Goal: Transaction & Acquisition: Book appointment/travel/reservation

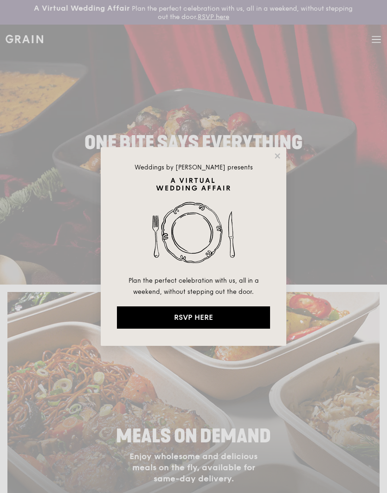
click at [281, 156] on icon at bounding box center [278, 156] width 8 height 8
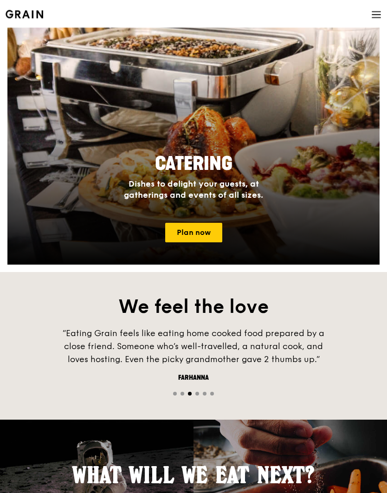
scroll to position [778, 0]
click at [207, 233] on link "Plan now" at bounding box center [193, 233] width 57 height 20
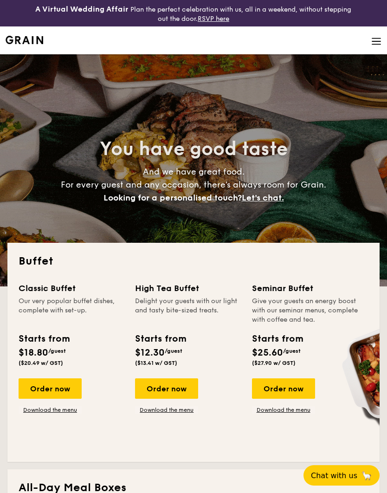
select select
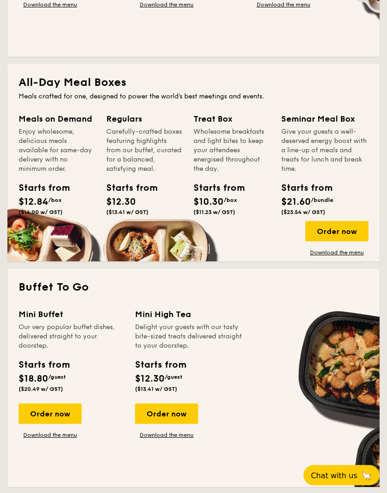
scroll to position [405, 0]
click at [64, 418] on div "Order now" at bounding box center [50, 414] width 63 height 20
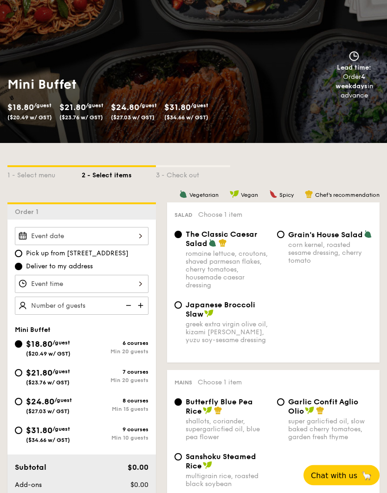
scroll to position [86, 0]
click at [129, 241] on div at bounding box center [82, 236] width 134 height 18
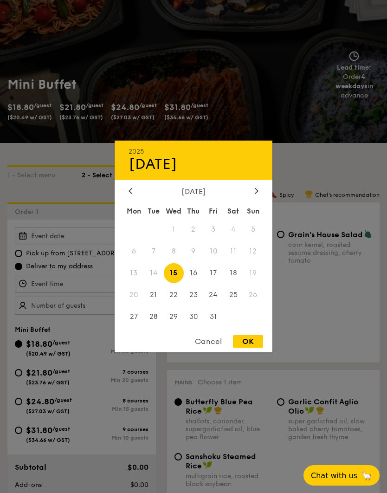
click at [217, 327] on span "31" at bounding box center [213, 317] width 20 height 20
click at [250, 348] on div "OK" at bounding box center [248, 341] width 30 height 13
type input "Oct 31, 2025"
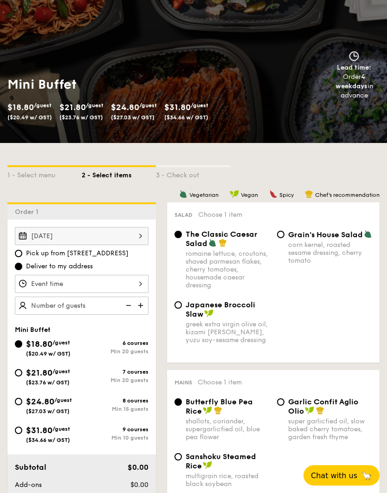
click at [132, 286] on div at bounding box center [82, 284] width 134 height 18
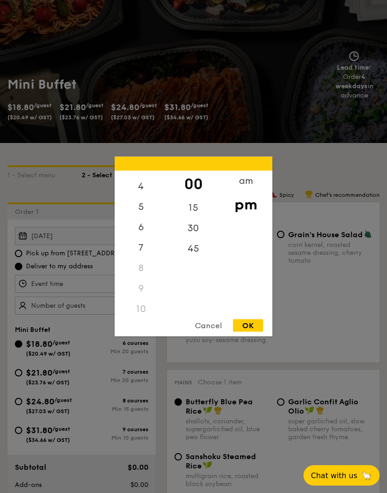
scroll to position [96, 0]
click at [252, 332] on div "OK" at bounding box center [248, 326] width 30 height 13
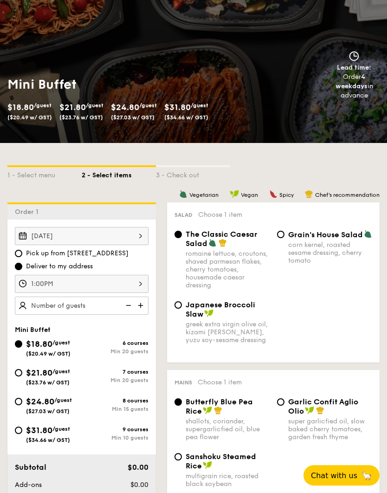
click at [107, 282] on div "1:00PM" at bounding box center [82, 284] width 134 height 18
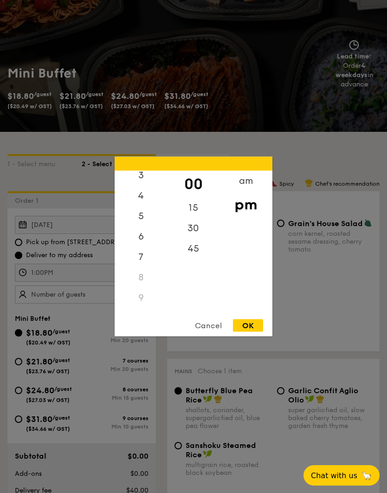
scroll to position [73, 0]
click at [139, 248] on div "6" at bounding box center [141, 237] width 52 height 20
click at [253, 332] on div "OK" at bounding box center [248, 326] width 30 height 13
type input "6:00PM"
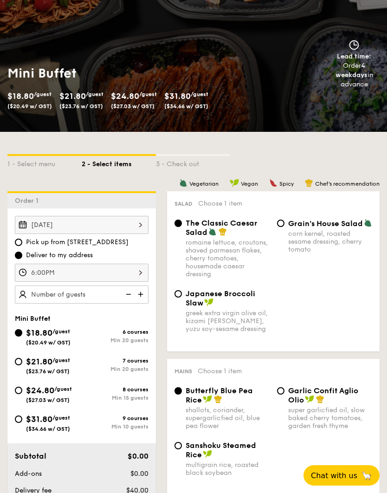
click at [140, 296] on img at bounding box center [142, 295] width 14 height 18
click at [130, 296] on img at bounding box center [128, 295] width 14 height 18
type input "20 guests"
click at [128, 296] on img at bounding box center [128, 295] width 14 height 18
click at [128, 295] on img at bounding box center [128, 295] width 14 height 18
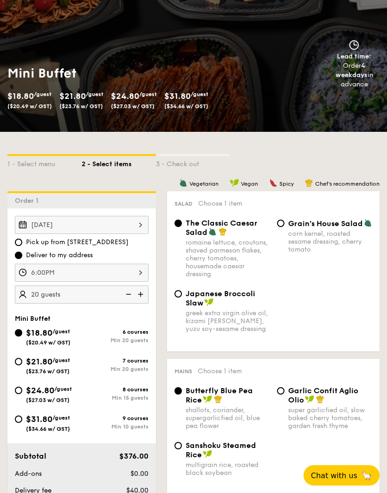
click at [128, 295] on img at bounding box center [128, 295] width 14 height 18
click at [181, 294] on input "Japanese Broccoli Slaw greek extra virgin olive oil, kizami nori, ginger, yuzu …" at bounding box center [178, 293] width 7 height 7
radio input "true"
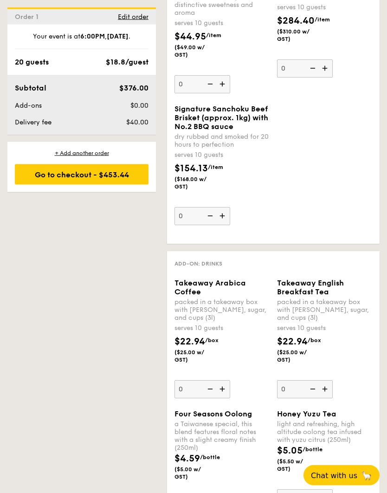
scroll to position [1343, 0]
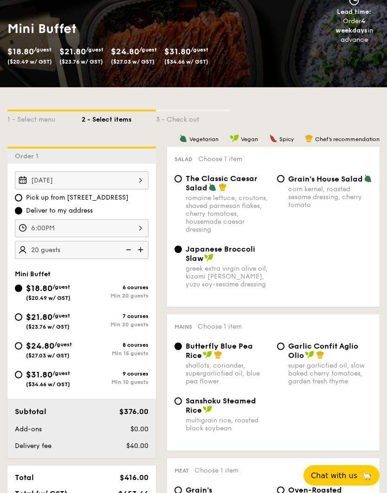
scroll to position [0, 0]
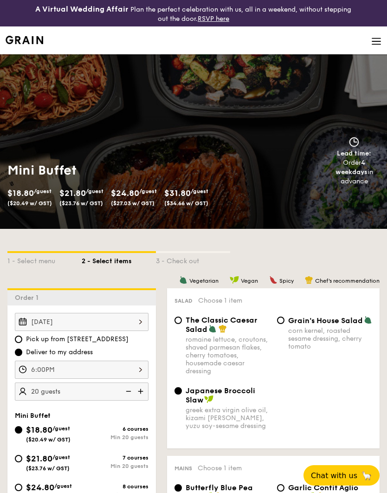
select select
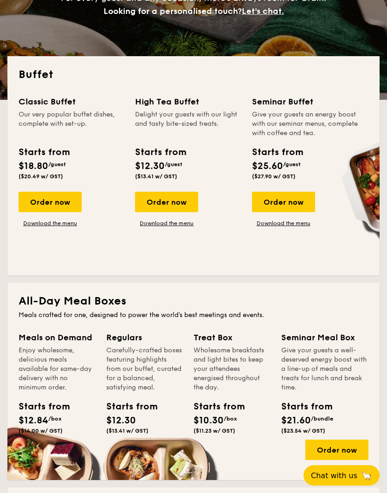
scroll to position [185, 0]
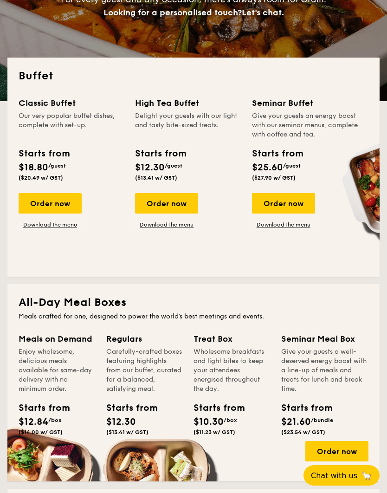
click at [65, 206] on div "Order now" at bounding box center [50, 203] width 63 height 20
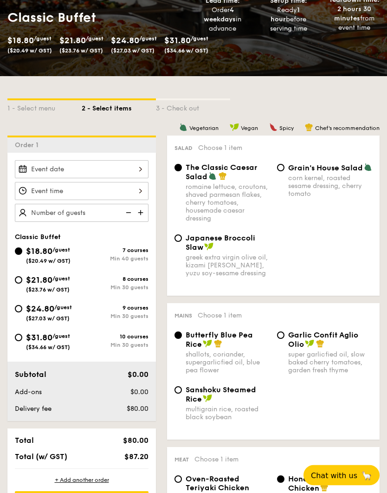
scroll to position [154, 0]
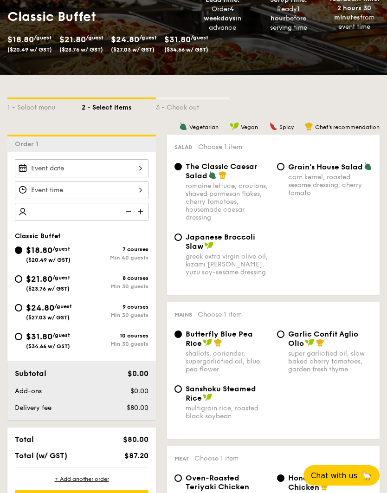
click at [128, 214] on img at bounding box center [128, 212] width 14 height 18
type input "40 guests"
click at [124, 215] on img at bounding box center [128, 212] width 14 height 18
click at [129, 212] on img at bounding box center [128, 212] width 14 height 18
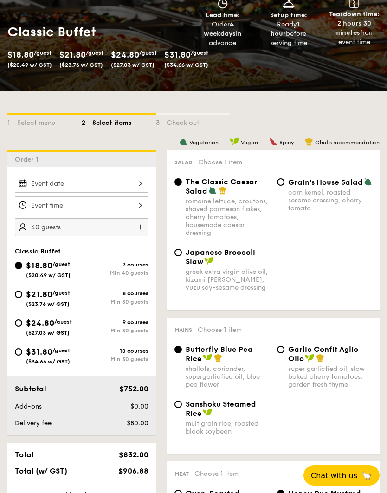
scroll to position [0, 0]
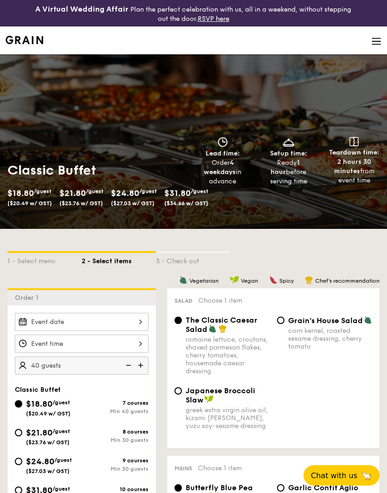
scroll to position [185, 0]
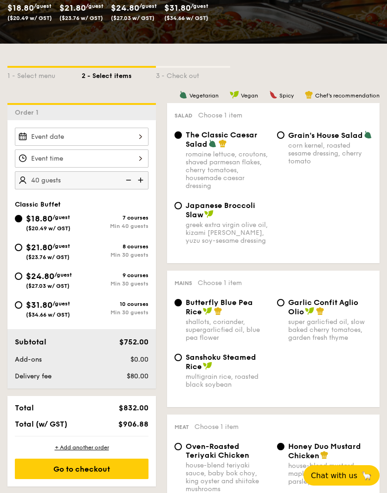
select select
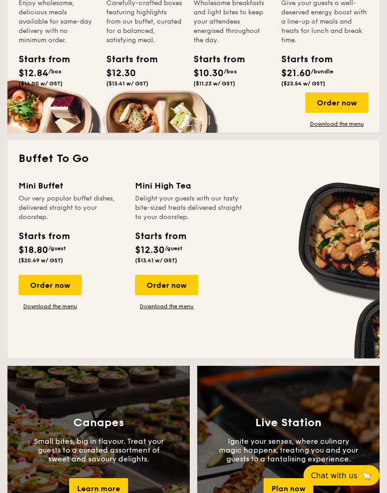
scroll to position [513, 0]
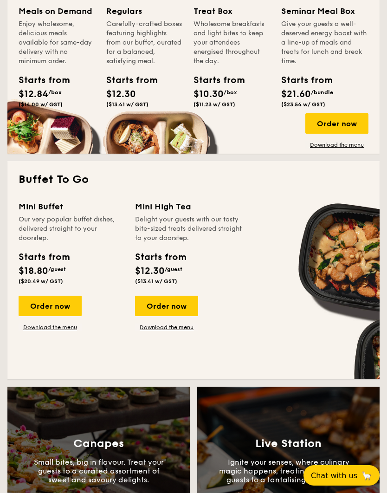
click at [65, 308] on div "Order now" at bounding box center [50, 306] width 63 height 20
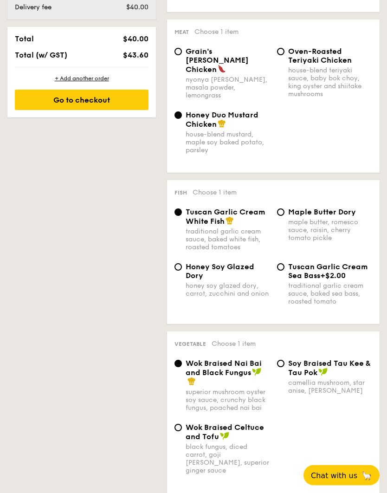
scroll to position [549, 0]
